Goal: Entertainment & Leisure: Consume media (video, audio)

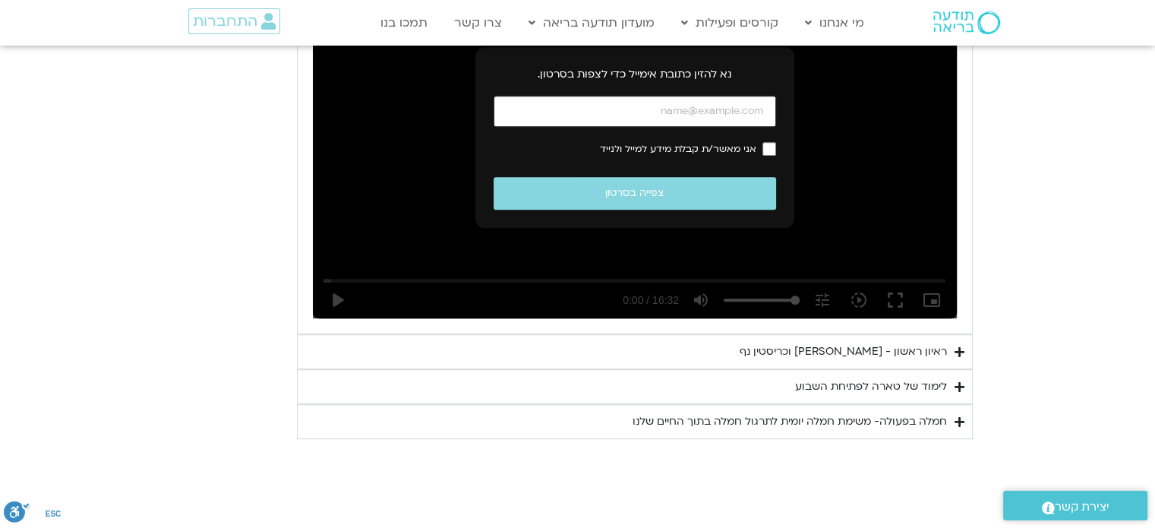
click at [663, 118] on input "כתובת אימייל" at bounding box center [635, 111] width 282 height 31
type input "ך"
type input "[EMAIL_ADDRESS][DOMAIN_NAME]"
click at [761, 145] on label "אני מאשר/ת קבלת מידע למייל ולנייד" at bounding box center [635, 149] width 282 height 14
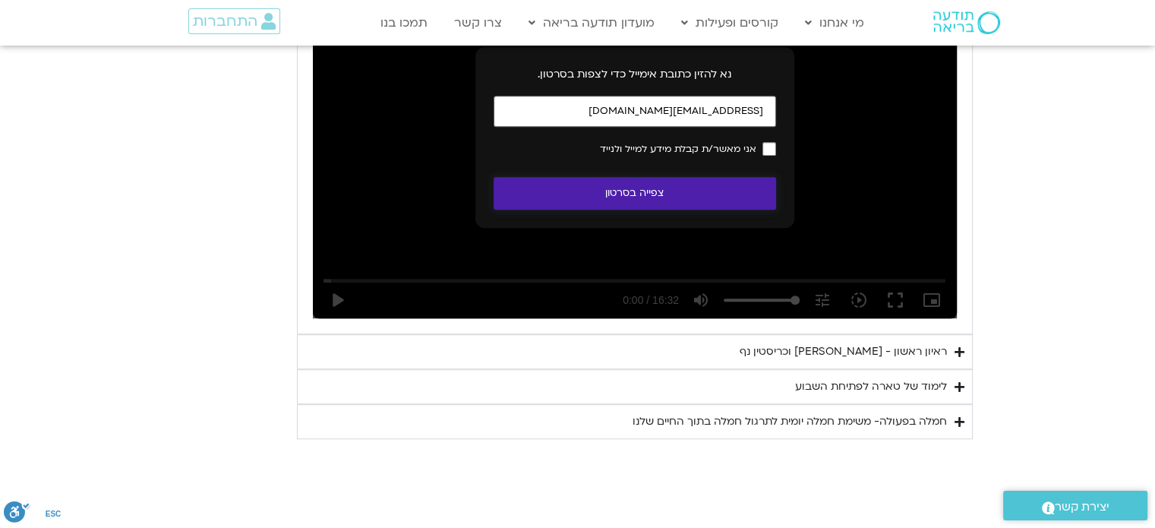
click at [682, 194] on button "צפייה בסרטון" at bounding box center [635, 193] width 282 height 33
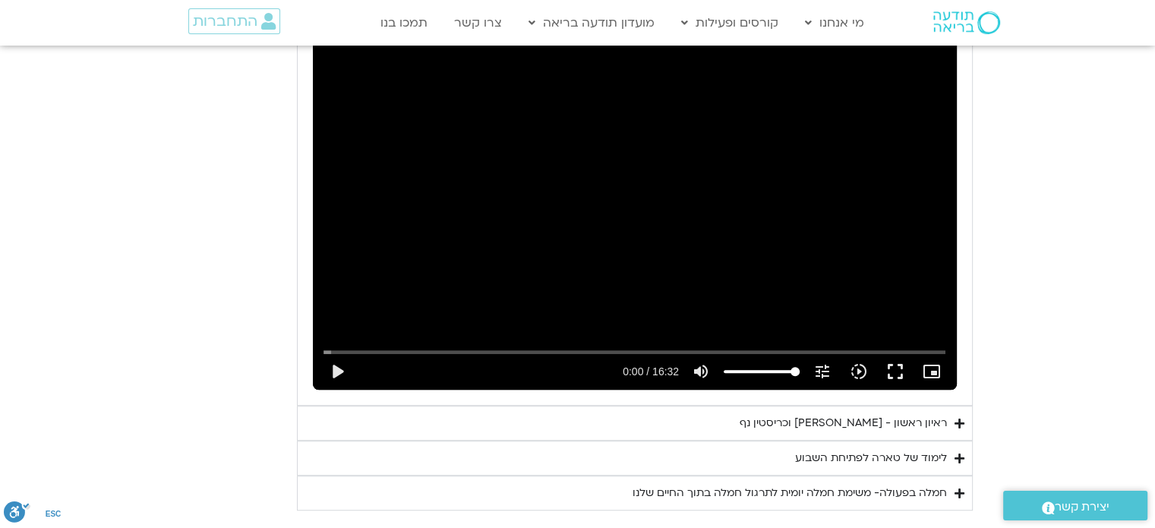
scroll to position [892, 0]
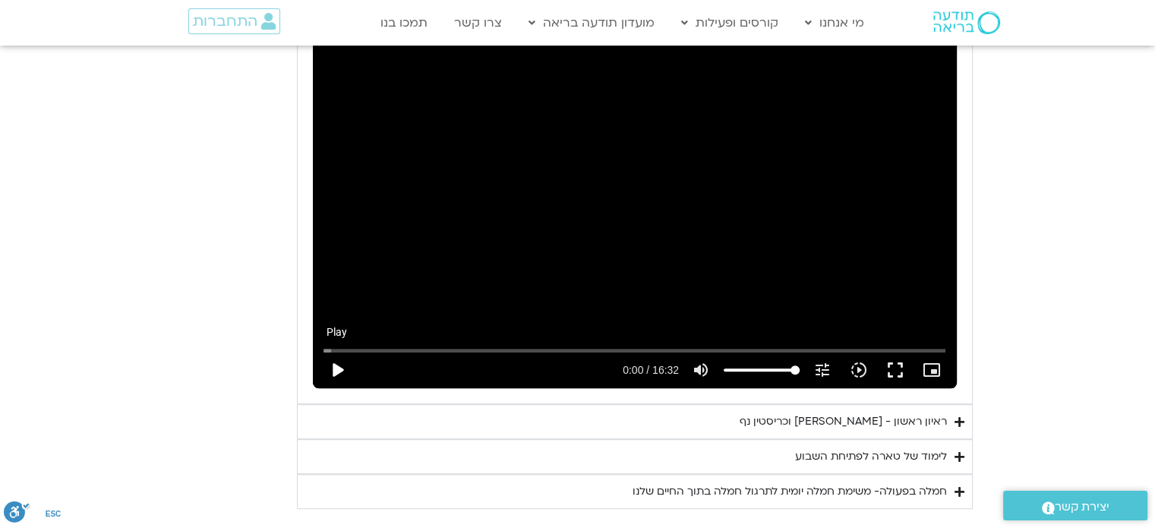
click at [331, 366] on button "play_arrow" at bounding box center [337, 370] width 36 height 36
type input "2.496289"
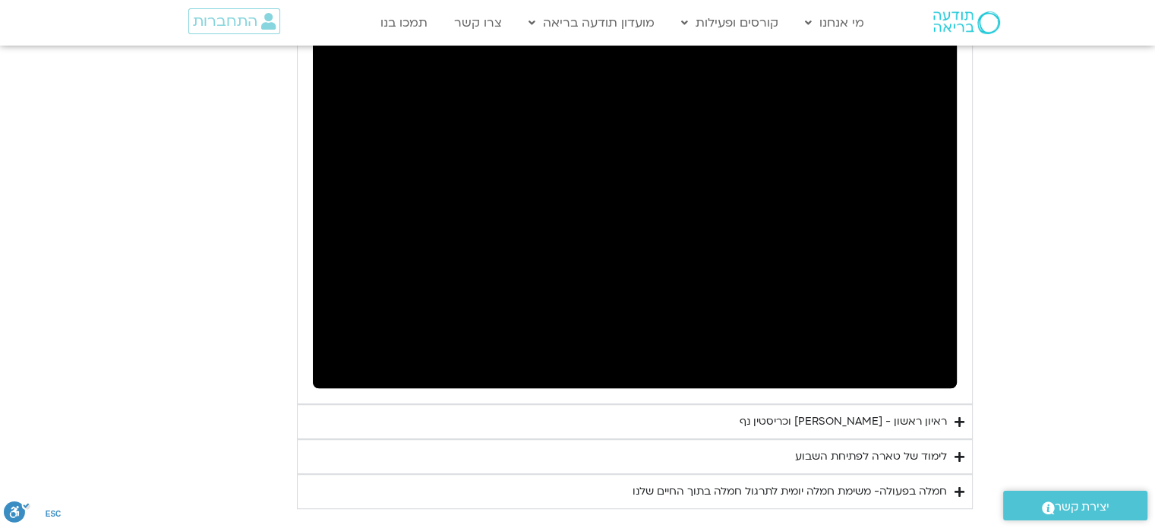
click at [799, 455] on div "לימוד של טארה לפתיחת השבוע" at bounding box center [871, 456] width 152 height 18
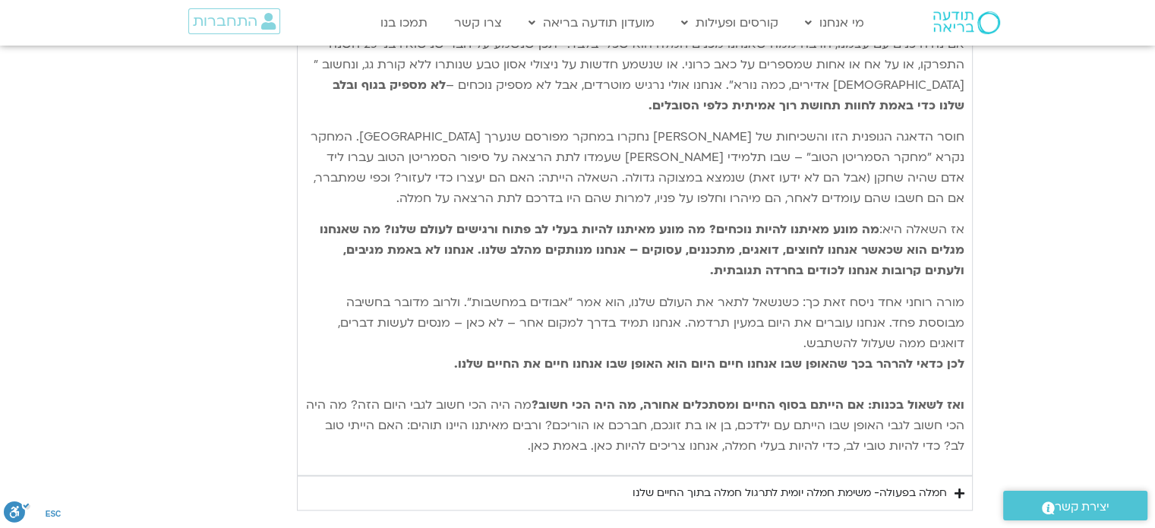
scroll to position [1373, 0]
type input "992.52"
